Goal: Transaction & Acquisition: Purchase product/service

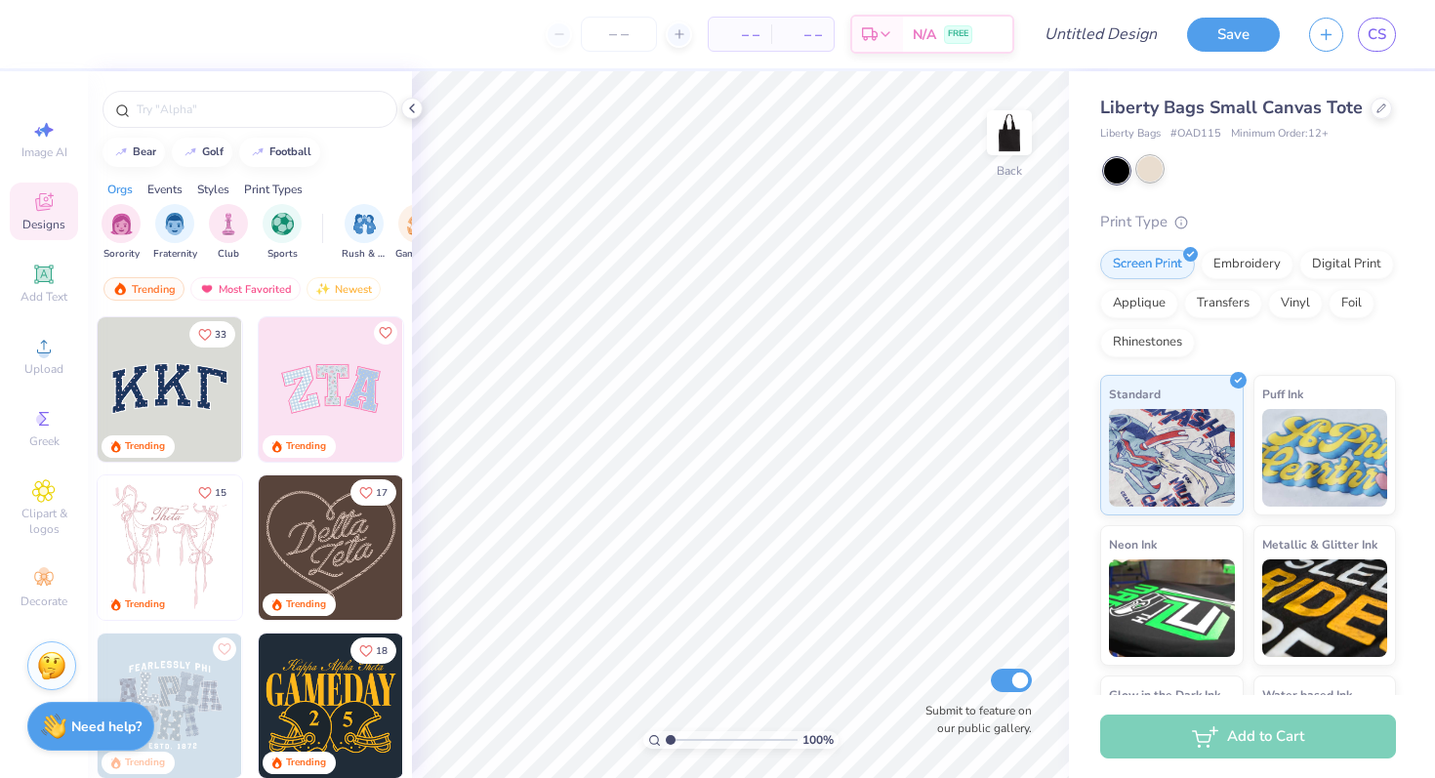
click at [1145, 170] on div at bounding box center [1149, 168] width 25 height 25
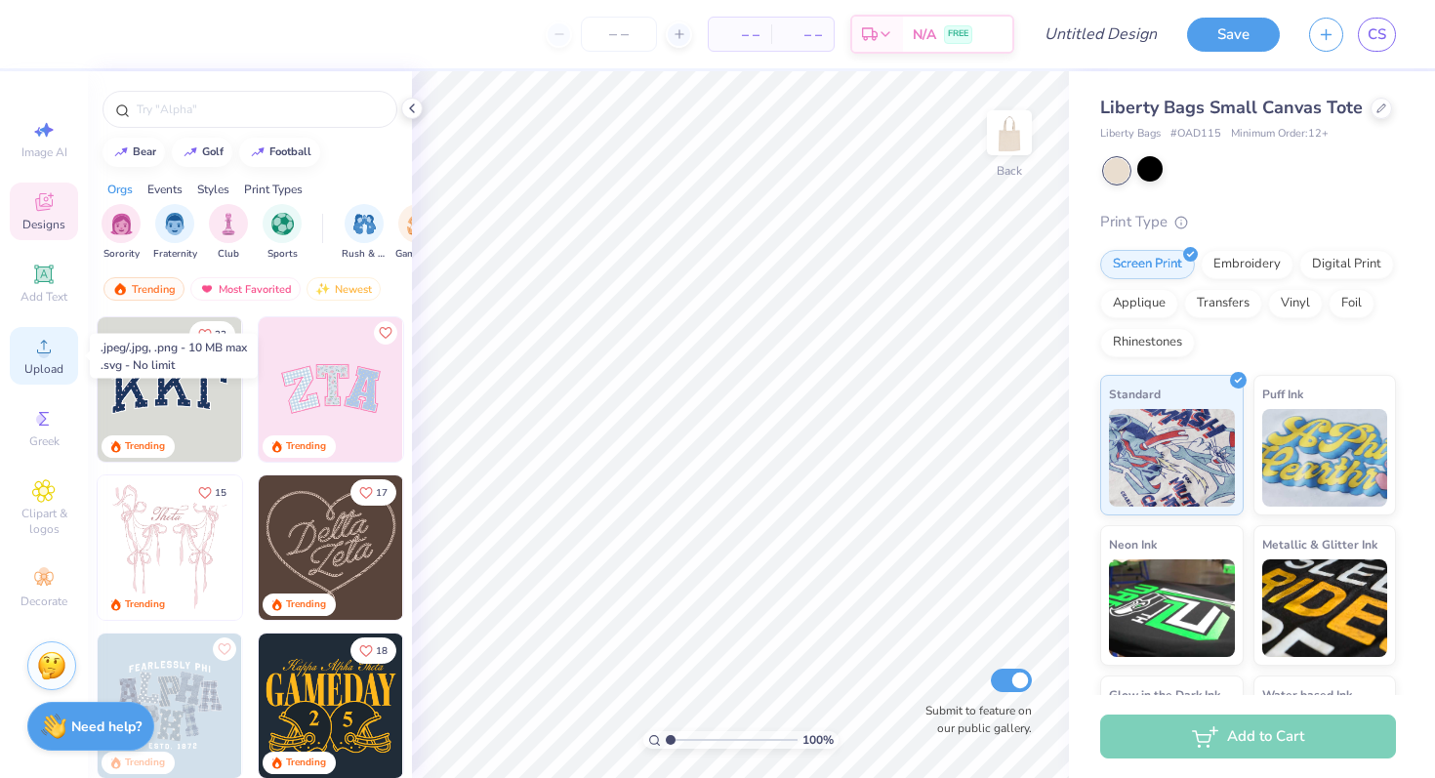
click at [52, 356] on icon at bounding box center [43, 346] width 23 height 23
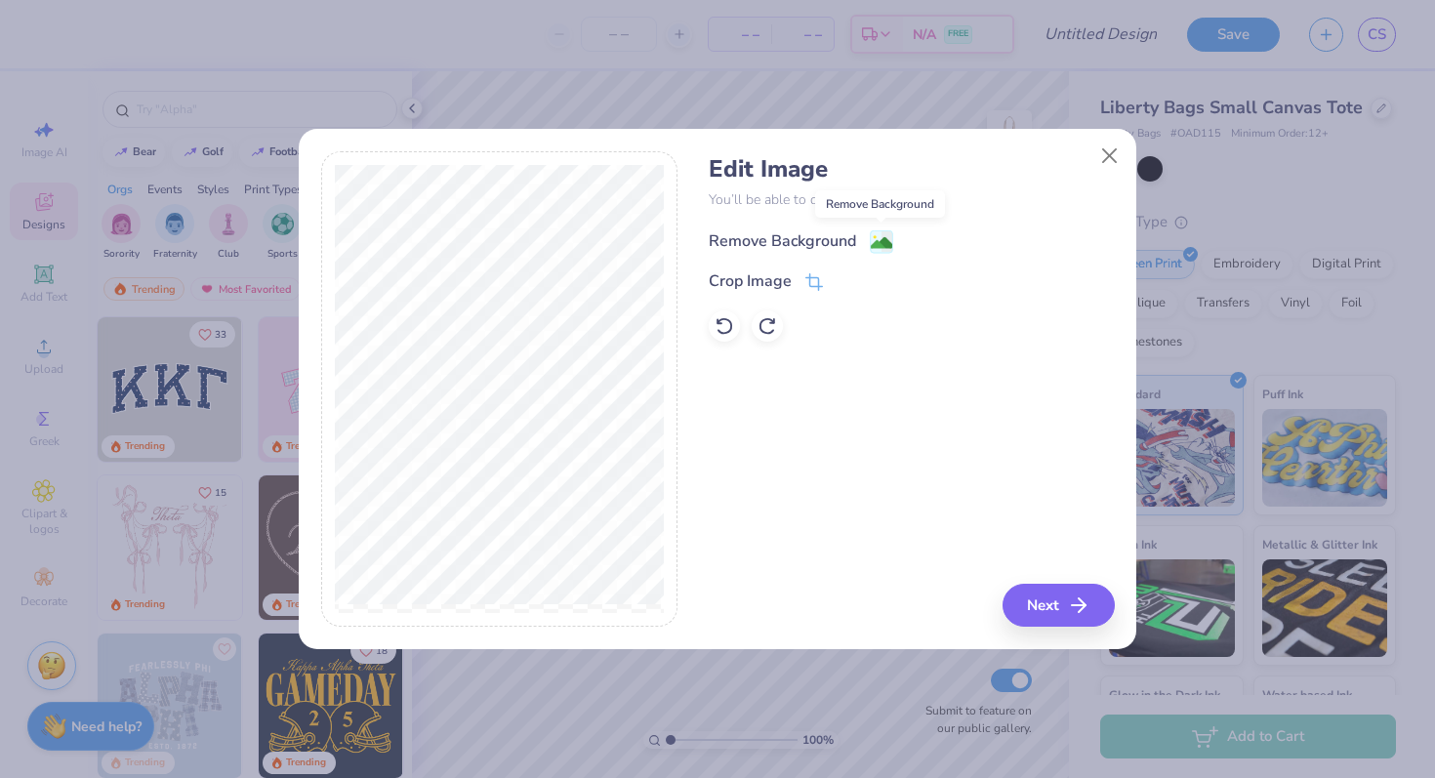
click at [878, 241] on image at bounding box center [881, 242] width 21 height 21
click at [1043, 607] on button "Next" at bounding box center [1062, 605] width 112 height 43
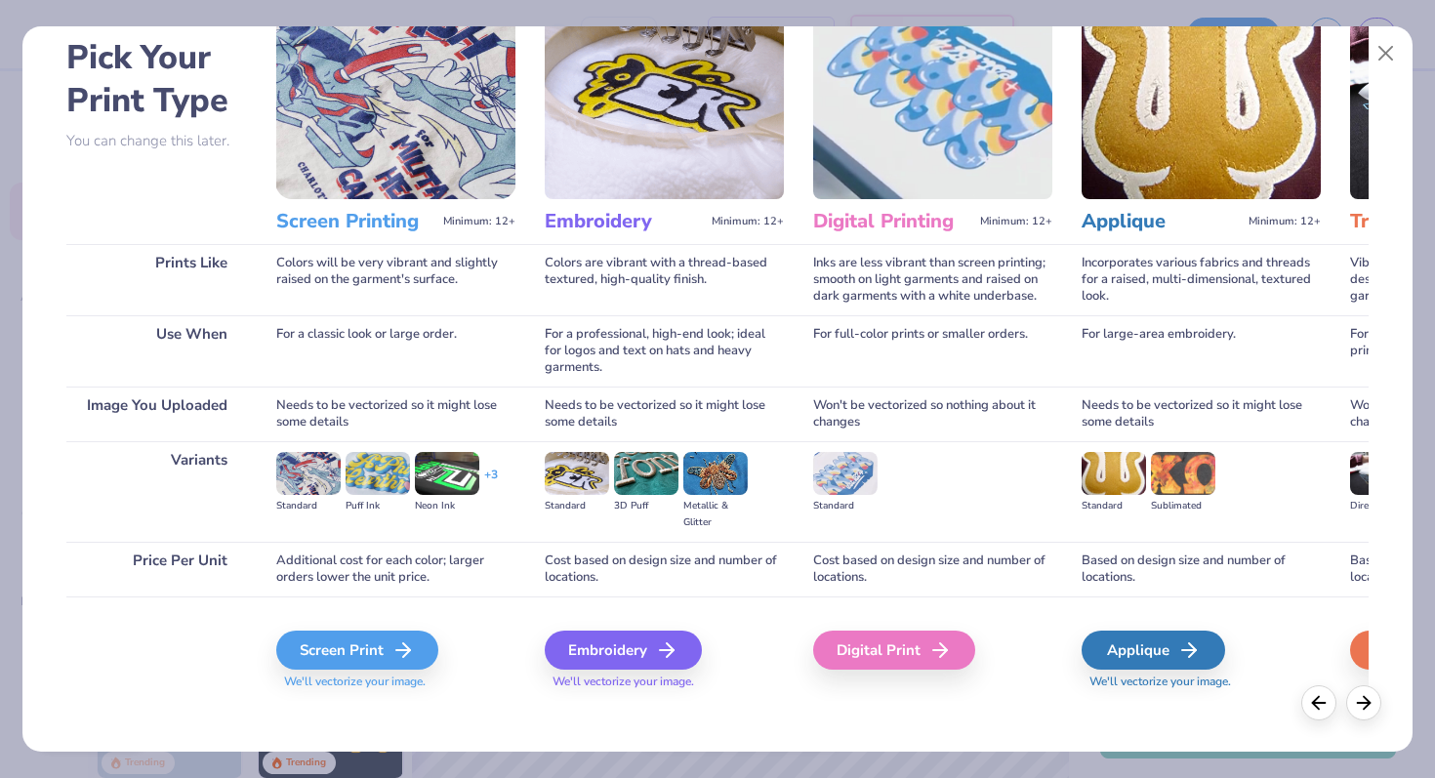
scroll to position [98, 0]
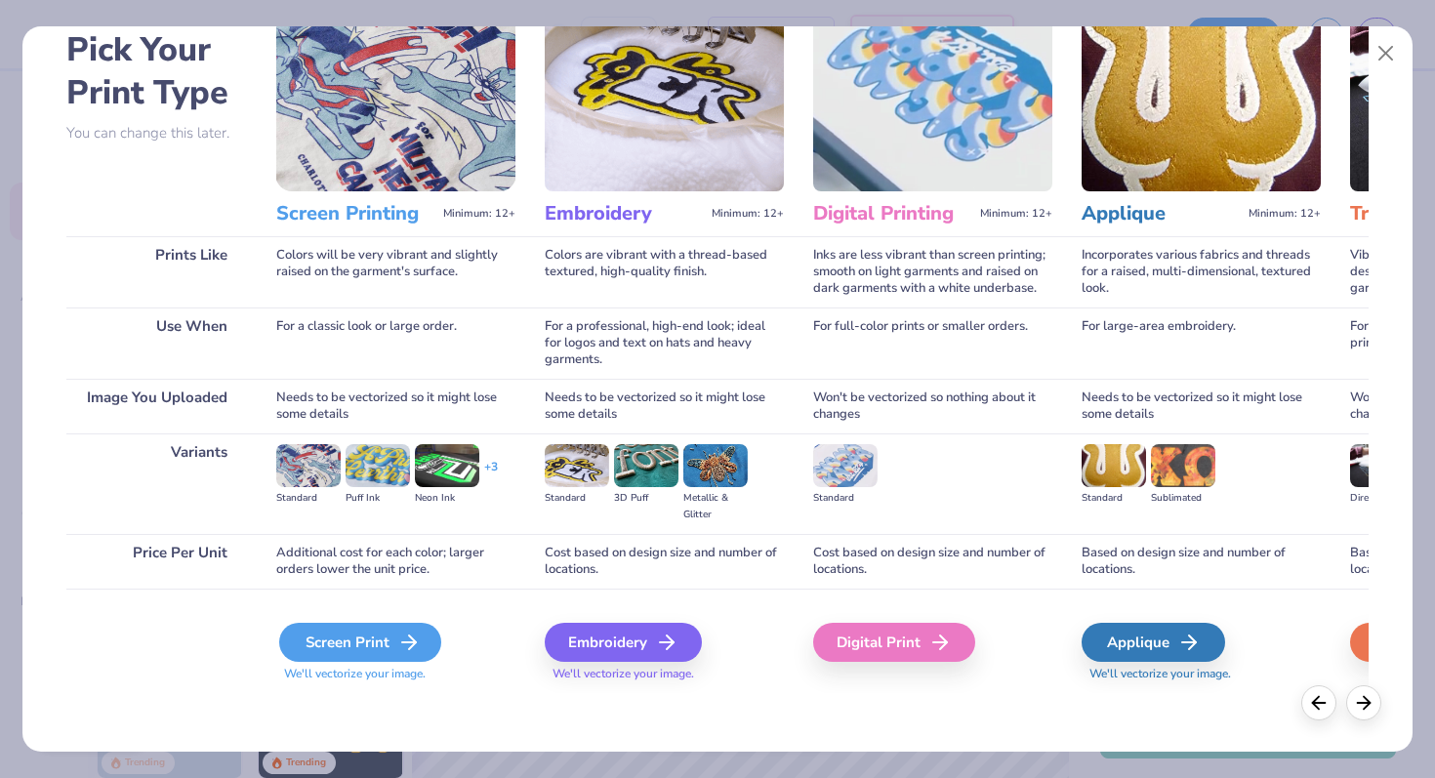
click at [363, 641] on div "Screen Print" at bounding box center [360, 642] width 162 height 39
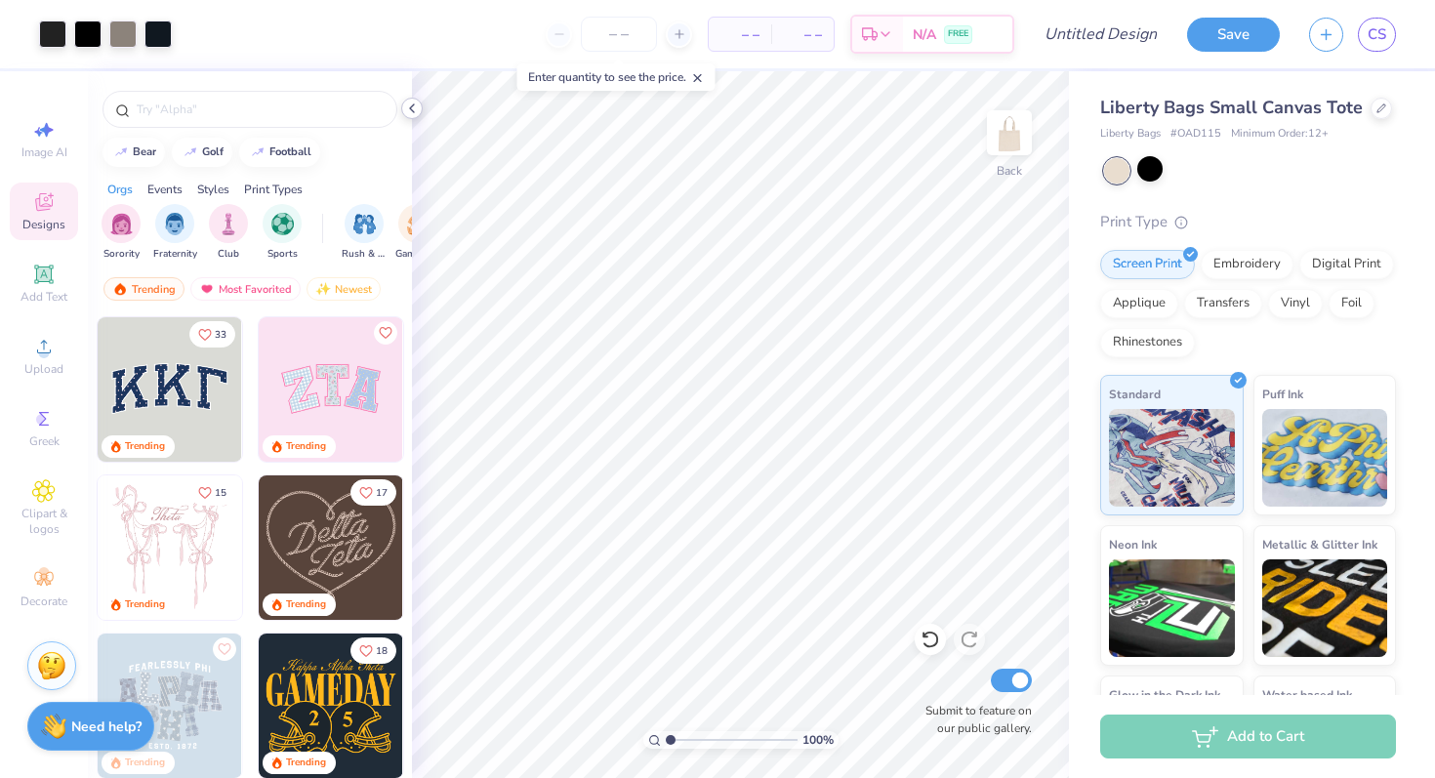
click at [414, 110] on icon at bounding box center [412, 109] width 16 height 16
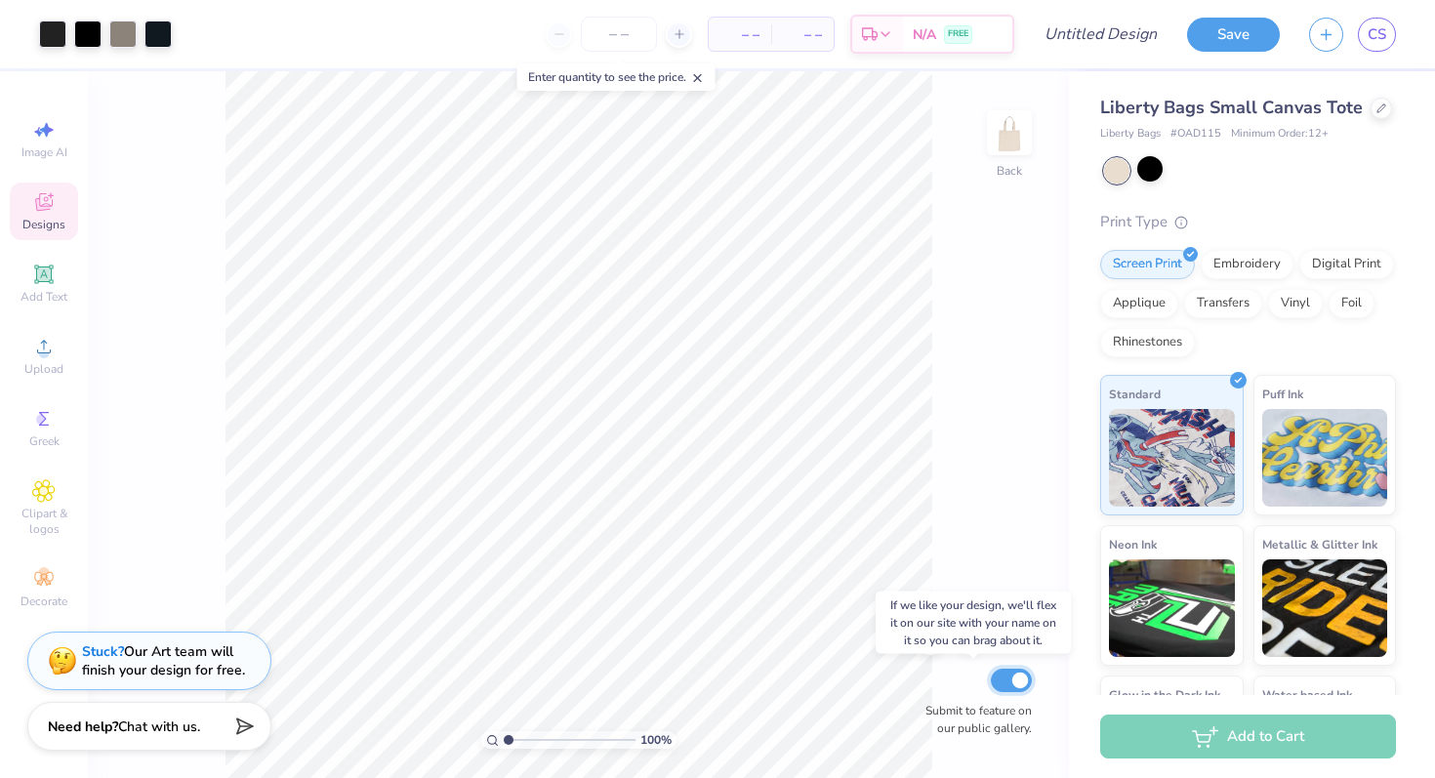
click at [1022, 678] on input "Submit to feature on our public gallery." at bounding box center [1011, 680] width 41 height 23
checkbox input "false"
click at [701, 76] on line at bounding box center [697, 78] width 7 height 7
click at [617, 33] on input "number" at bounding box center [619, 34] width 76 height 35
click at [670, 37] on div at bounding box center [679, 34] width 26 height 26
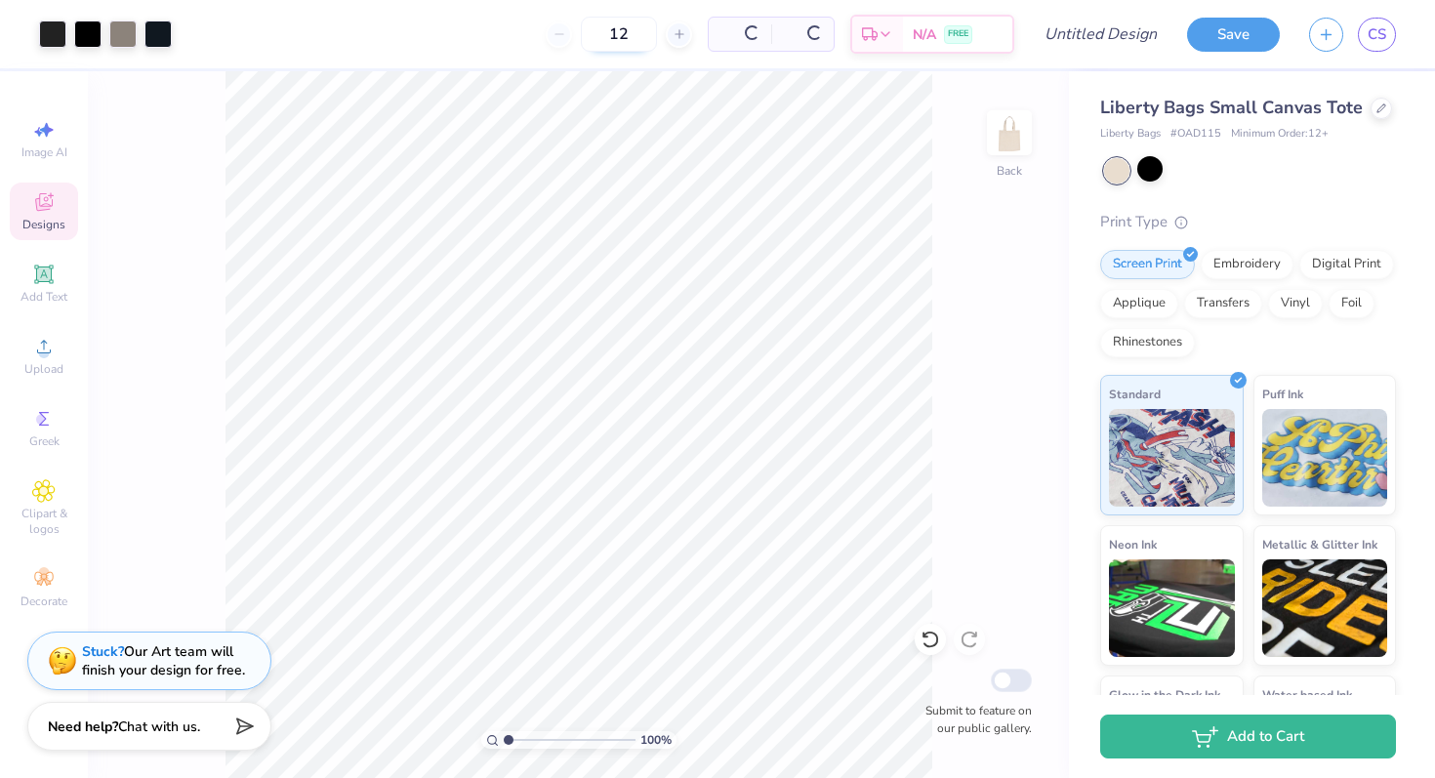
click at [635, 37] on input "12" at bounding box center [619, 34] width 76 height 35
type input "100"
